Goal: Task Accomplishment & Management: Use online tool/utility

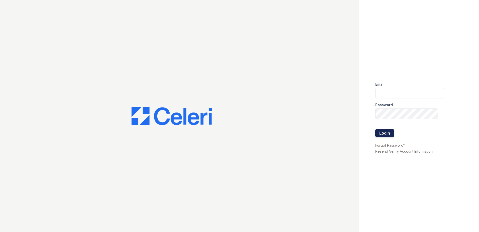
type input "ArriveVinings@trinity-pm.com"
click at [385, 134] on button "Login" at bounding box center [385, 133] width 19 height 8
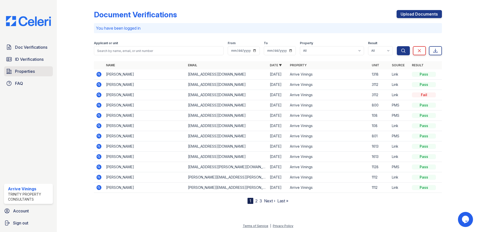
click at [25, 72] on span "Properties" at bounding box center [25, 71] width 20 height 6
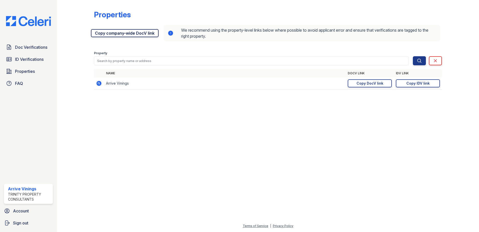
click at [110, 35] on link "Copy company-wide DocV link" at bounding box center [125, 33] width 68 height 8
